Goal: Information Seeking & Learning: Find specific fact

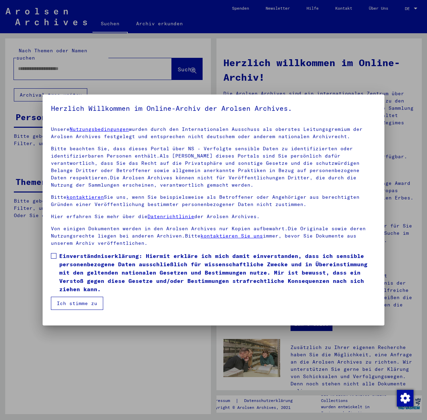
click at [53, 257] on span at bounding box center [54, 256] width 6 height 6
click at [73, 304] on button "Ich stimme zu" at bounding box center [77, 303] width 52 height 13
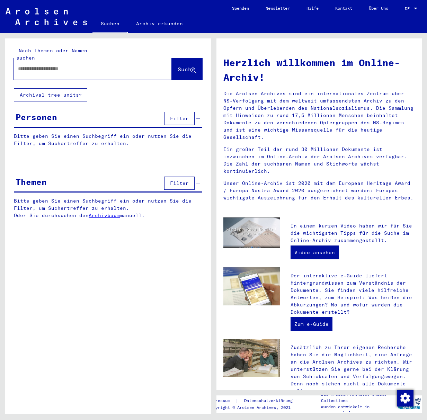
click at [36, 65] on input "text" at bounding box center [84, 68] width 133 height 7
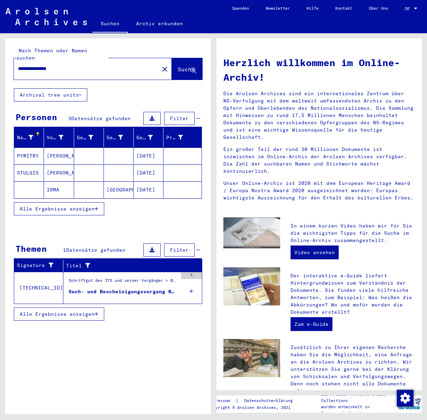
click at [55, 182] on mat-cell "IRMA" at bounding box center [59, 189] width 30 height 17
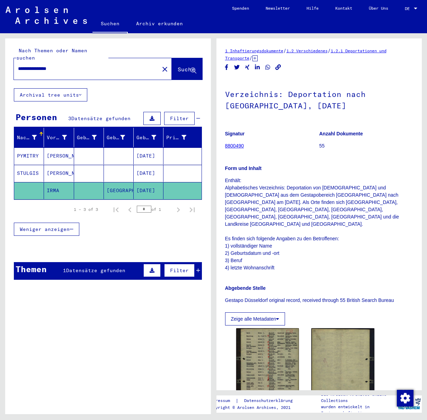
drag, startPoint x: 297, startPoint y: 194, endPoint x: 310, endPoint y: 194, distance: 12.8
click at [310, 194] on p "Enthält: Alphabetisches Verzeichnis: Deportation von [DEMOGRAPHIC_DATA] und [DE…" at bounding box center [319, 224] width 188 height 95
copy p "Izbica"
drag, startPoint x: 75, startPoint y: 60, endPoint x: 7, endPoint y: 58, distance: 68.2
click at [7, 58] on div "**********" at bounding box center [108, 63] width 206 height 50
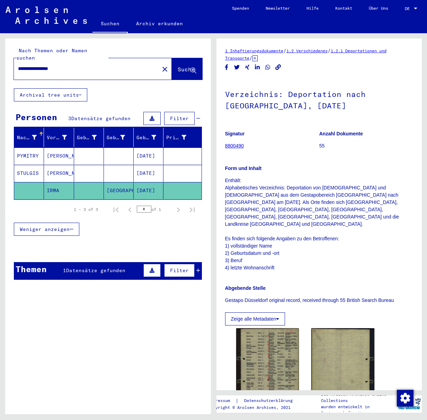
type input "**********"
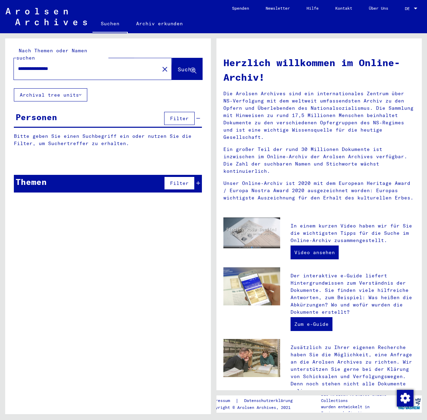
click at [178, 66] on span "Suche" at bounding box center [186, 69] width 17 height 7
